Goal: Check status: Check status

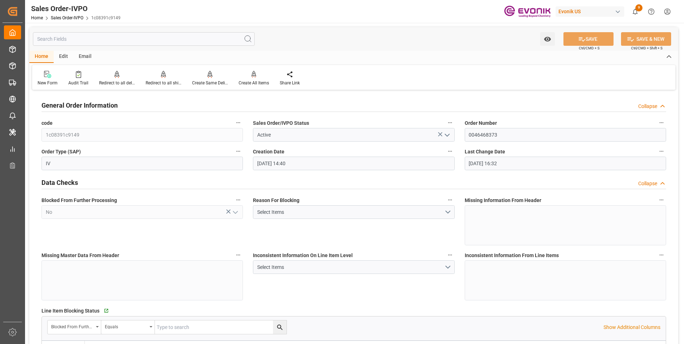
scroll to position [1217, 0]
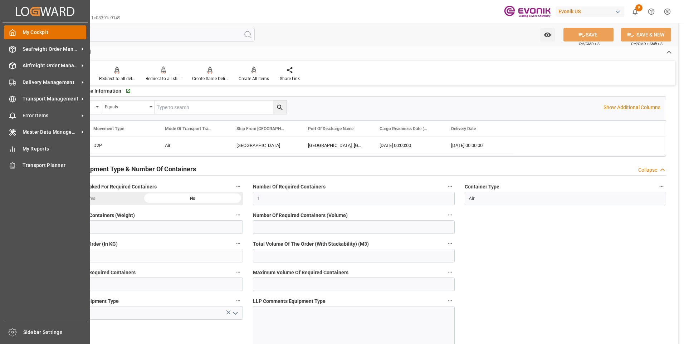
click at [6, 35] on div at bounding box center [10, 33] width 12 height 8
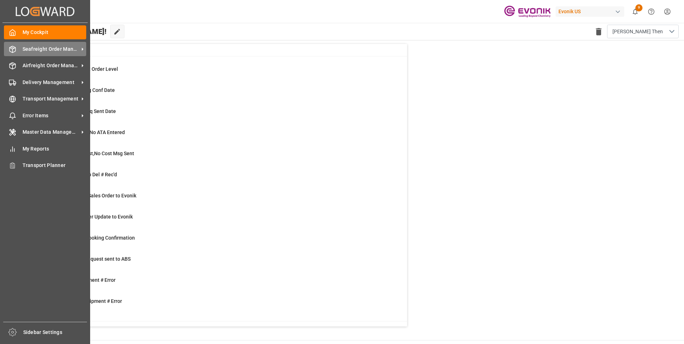
click at [38, 50] on span "Seafreight Order Management" at bounding box center [51, 49] width 57 height 8
click at [10, 38] on div "My Cockpit My Cockpit" at bounding box center [45, 32] width 82 height 14
click at [31, 53] on div "Seafreight Order Management Seafreight Order Management" at bounding box center [45, 49] width 82 height 14
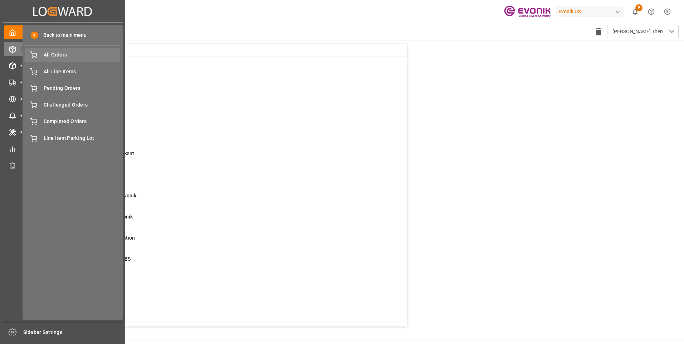
click at [57, 55] on span "All Orders" at bounding box center [82, 55] width 77 height 8
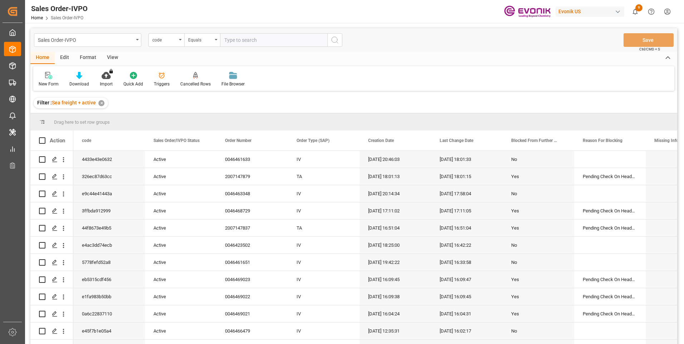
click at [167, 43] on div "code" at bounding box center [164, 39] width 24 height 8
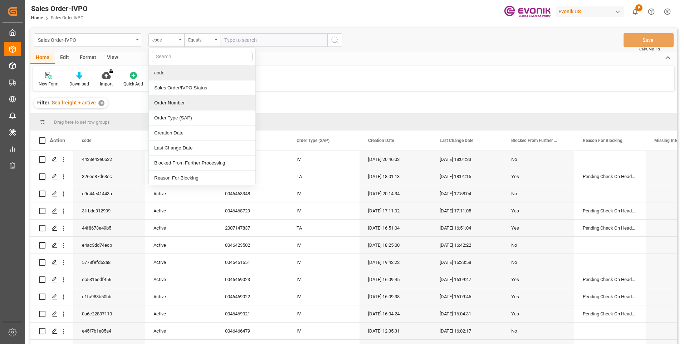
click at [170, 105] on div "Order Number" at bounding box center [202, 103] width 107 height 15
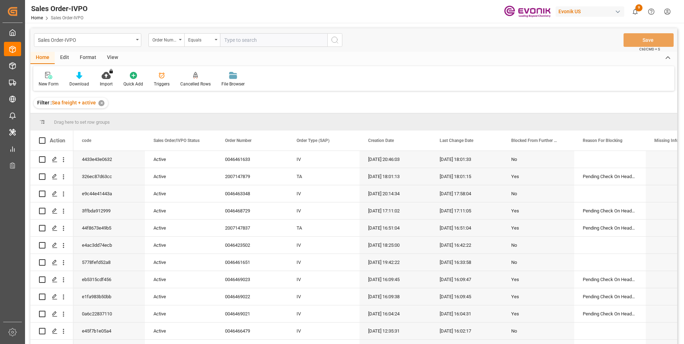
click at [262, 44] on input "text" at bounding box center [273, 40] width 107 height 14
paste input "0046466479"
type input "0046466479"
click at [330, 40] on button "search button" at bounding box center [334, 40] width 15 height 14
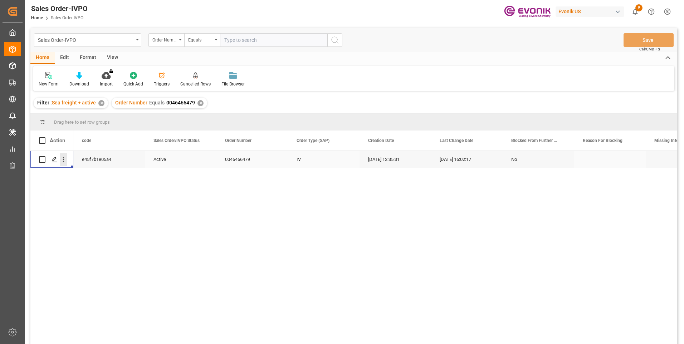
click at [64, 162] on icon "open menu" at bounding box center [63, 159] width 1 height 5
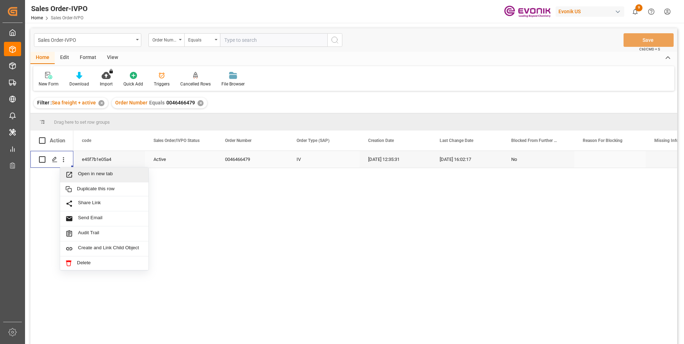
click at [98, 177] on span "Open in new tab" at bounding box center [110, 175] width 65 height 8
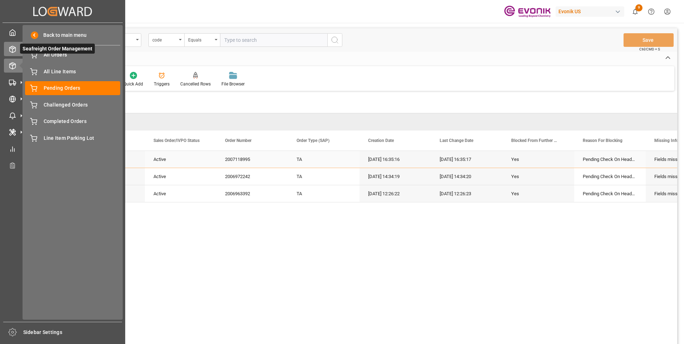
click at [11, 48] on icon at bounding box center [12, 49] width 7 height 7
click at [10, 53] on div "Seafreight Order Management Seafreight Order Management" at bounding box center [62, 49] width 117 height 14
click at [44, 56] on span "All Orders" at bounding box center [82, 55] width 77 height 8
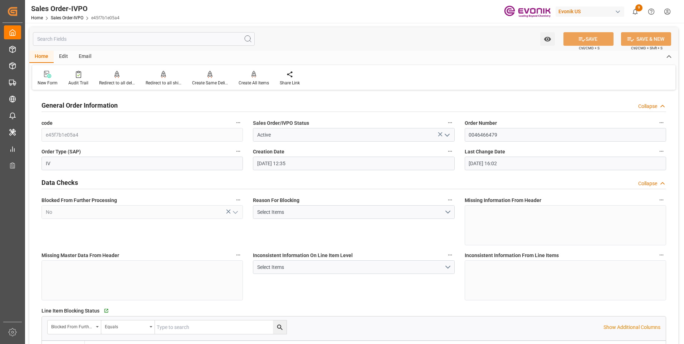
scroll to position [787, 0]
type input "NLRTM"
type input "0"
type input "1"
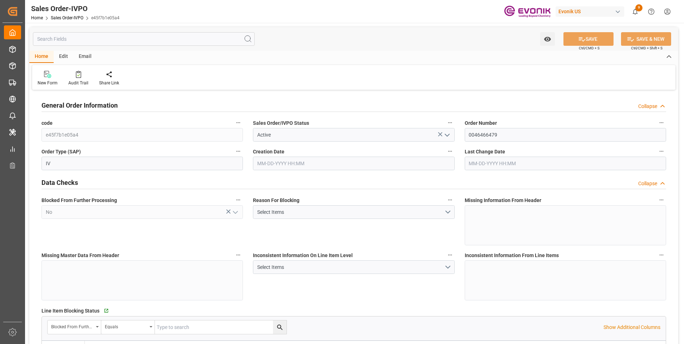
type input "2"
type input "15662"
type input "39.629"
type input "17000"
type input "30"
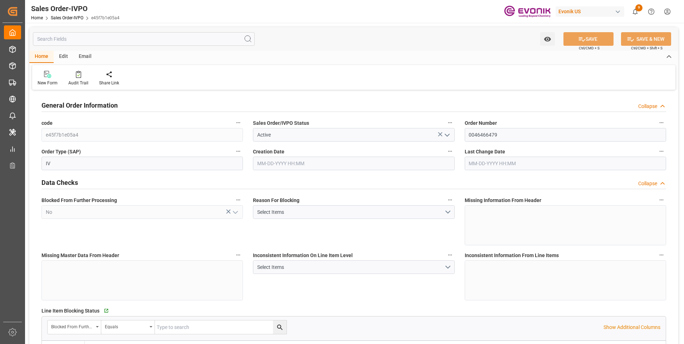
type input "08-01-2025 12:35"
type input "[DATE] 16:02"
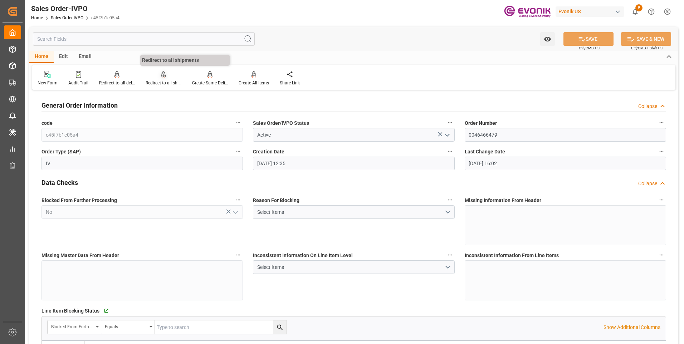
click at [161, 80] on div "Redirect to all shipments" at bounding box center [164, 83] width 36 height 6
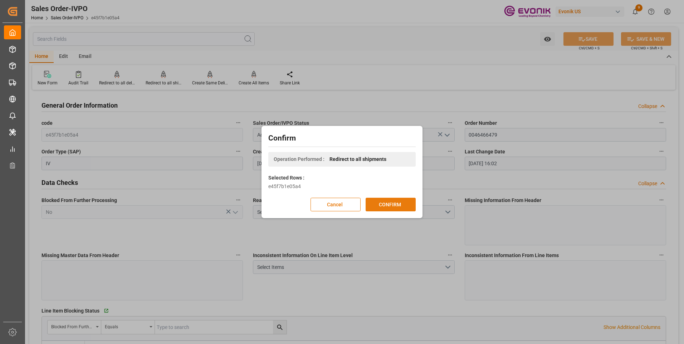
click at [385, 203] on button "CONFIRM" at bounding box center [391, 205] width 50 height 14
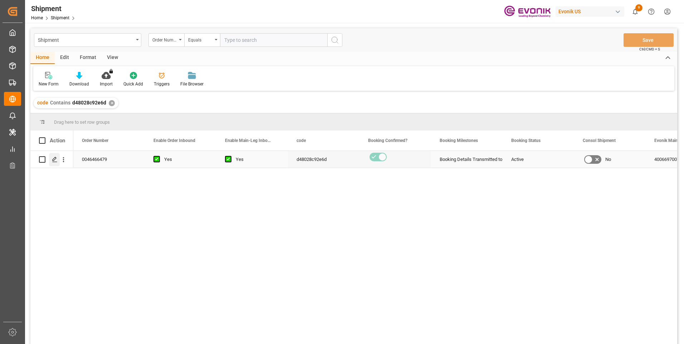
click at [55, 164] on div "Press SPACE to select this row." at bounding box center [54, 159] width 11 height 13
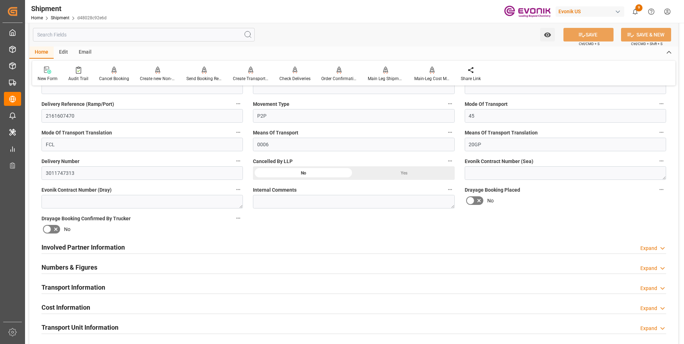
scroll to position [286, 0]
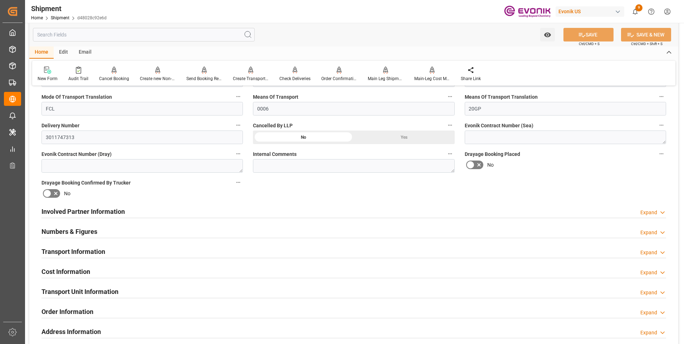
click at [143, 232] on div "Numbers & Figures Expand" at bounding box center [354, 231] width 625 height 14
